Goal: Find contact information: Find contact information

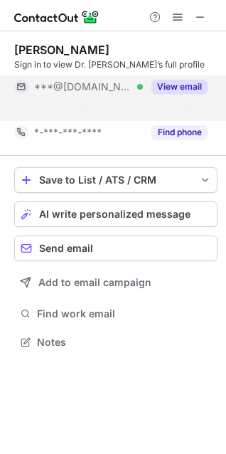
scroll to position [309, 226]
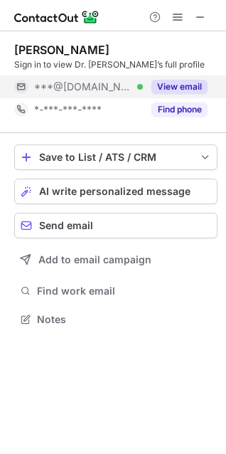
click at [160, 87] on button "View email" at bounding box center [180, 87] width 56 height 14
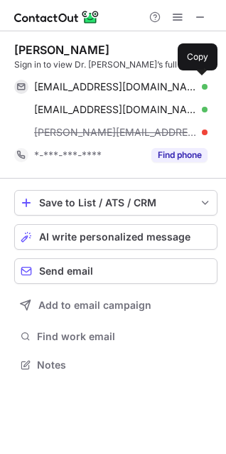
scroll to position [355, 226]
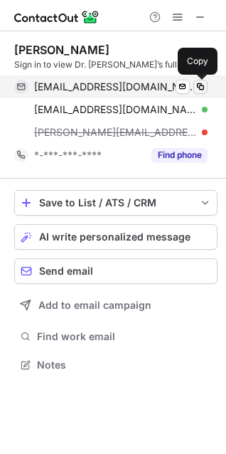
click at [201, 87] on span at bounding box center [200, 86] width 11 height 11
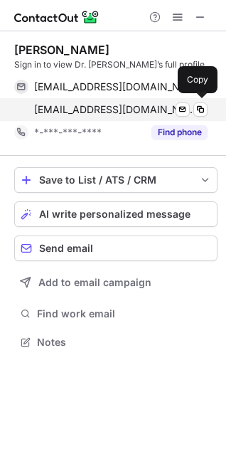
scroll to position [332, 226]
click at [200, 110] on span at bounding box center [200, 109] width 11 height 11
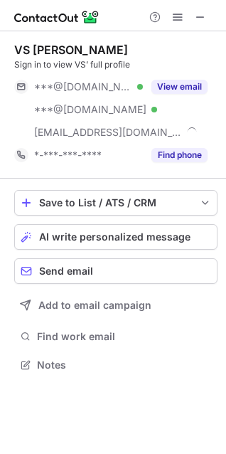
scroll to position [355, 226]
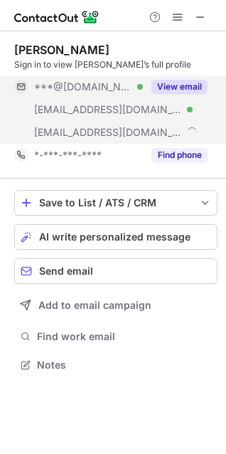
scroll to position [355, 226]
click at [162, 84] on button "View email" at bounding box center [180, 87] width 56 height 14
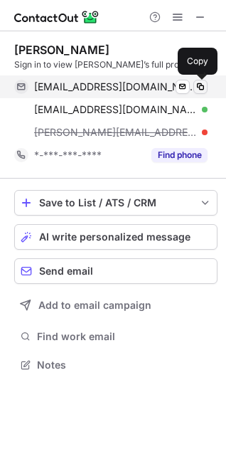
click at [197, 88] on span at bounding box center [200, 86] width 11 height 11
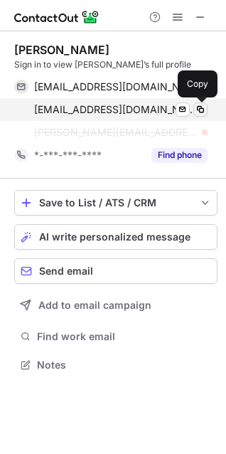
click at [200, 105] on span at bounding box center [200, 109] width 11 height 11
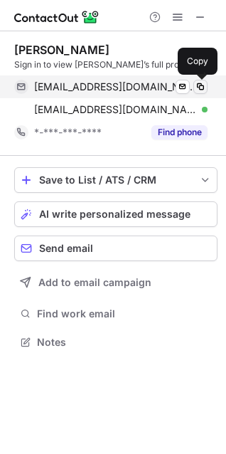
click at [194, 83] on button at bounding box center [200, 87] width 14 height 14
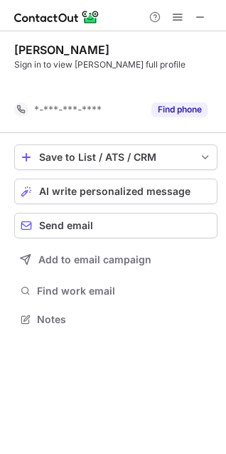
scroll to position [287, 226]
